Goal: Navigation & Orientation: Find specific page/section

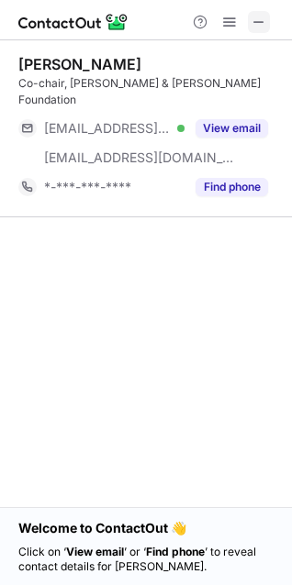
click at [256, 18] on span at bounding box center [258, 22] width 15 height 15
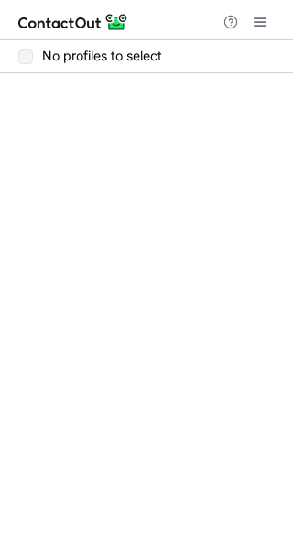
click at [105, 57] on label "No profiles to select" at bounding box center [90, 56] width 144 height 15
click at [102, 55] on label "No profiles to select" at bounding box center [90, 56] width 144 height 15
click at [258, 29] on span at bounding box center [260, 22] width 15 height 15
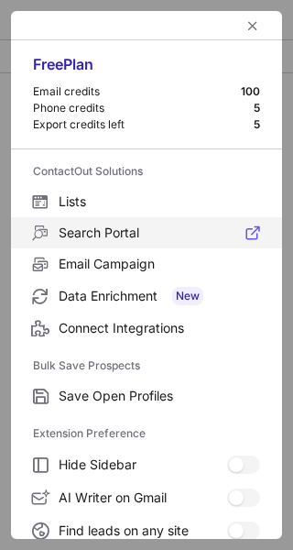
click at [102, 222] on label "Search Portal" at bounding box center [146, 232] width 271 height 31
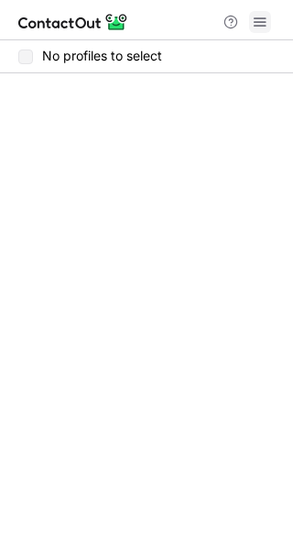
click at [260, 25] on span at bounding box center [260, 22] width 15 height 15
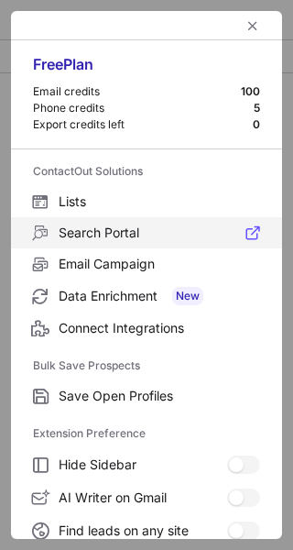
click at [65, 243] on label "Search Portal" at bounding box center [146, 232] width 271 height 31
